Goal: Task Accomplishment & Management: Manage account settings

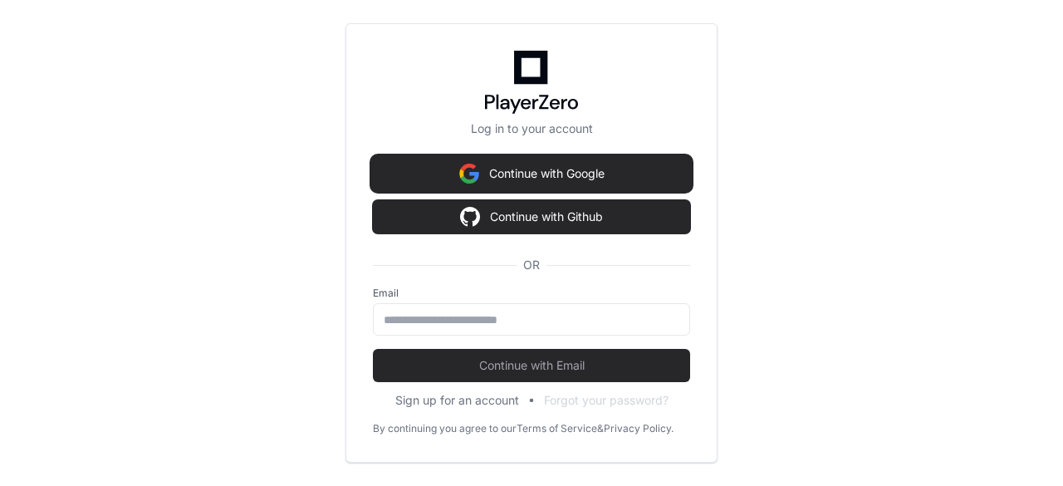
click at [550, 171] on button "Continue with Google" at bounding box center [531, 173] width 317 height 33
click at [508, 172] on button "Continue with Google" at bounding box center [531, 173] width 317 height 33
click at [541, 170] on button "Continue with Google" at bounding box center [531, 173] width 317 height 33
